Goal: Transaction & Acquisition: Purchase product/service

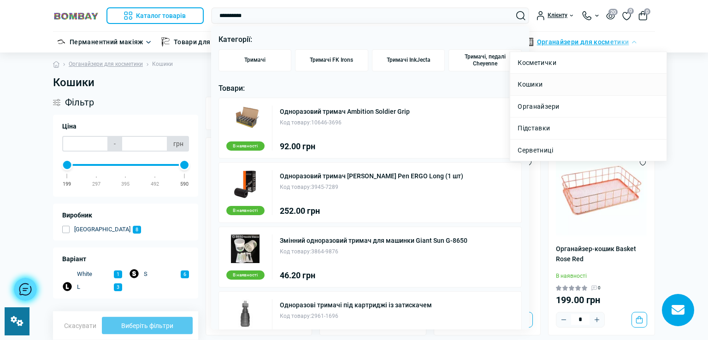
scroll to position [10, 0]
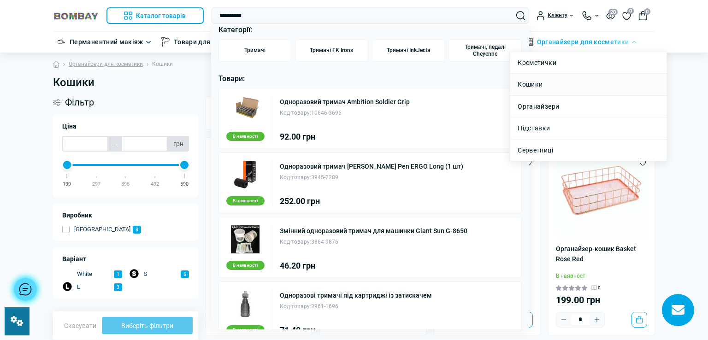
click at [556, 80] on li "Кошики" at bounding box center [588, 84] width 156 height 22
click at [571, 41] on link "Органайзери для косметики" at bounding box center [583, 42] width 92 height 10
click at [529, 83] on link "Кошики" at bounding box center [529, 84] width 25 height 10
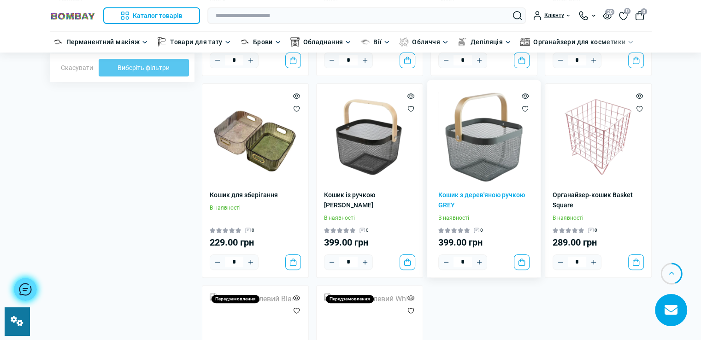
drag, startPoint x: 0, startPoint y: 0, endPoint x: 498, endPoint y: 159, distance: 522.5
click at [498, 159] on img at bounding box center [483, 136] width 91 height 91
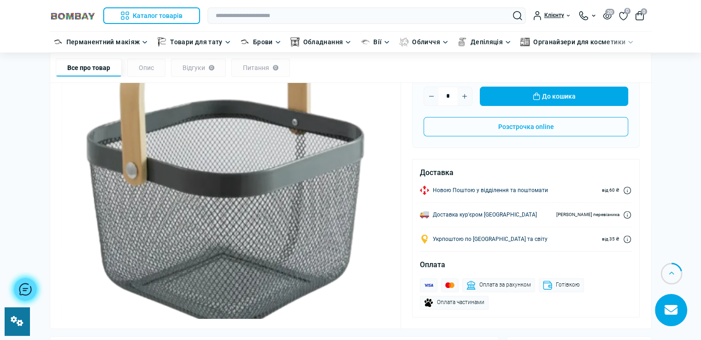
scroll to position [323, 0]
